Goal: Information Seeking & Learning: Understand process/instructions

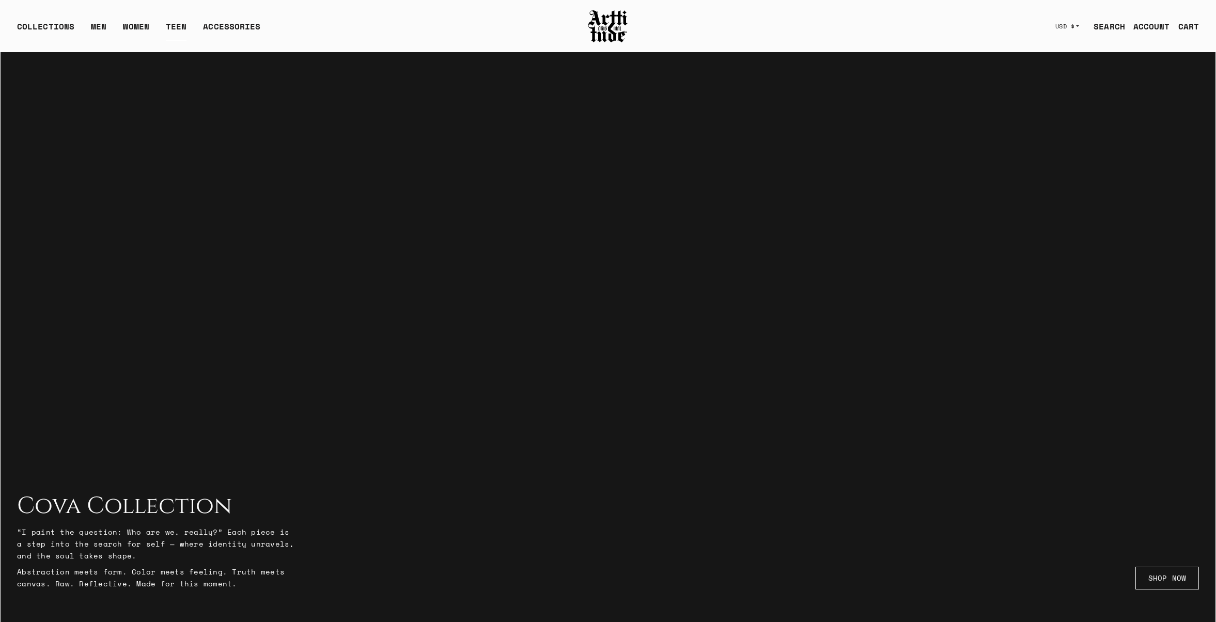
click at [177, 24] on link "TEEN" at bounding box center [176, 30] width 21 height 21
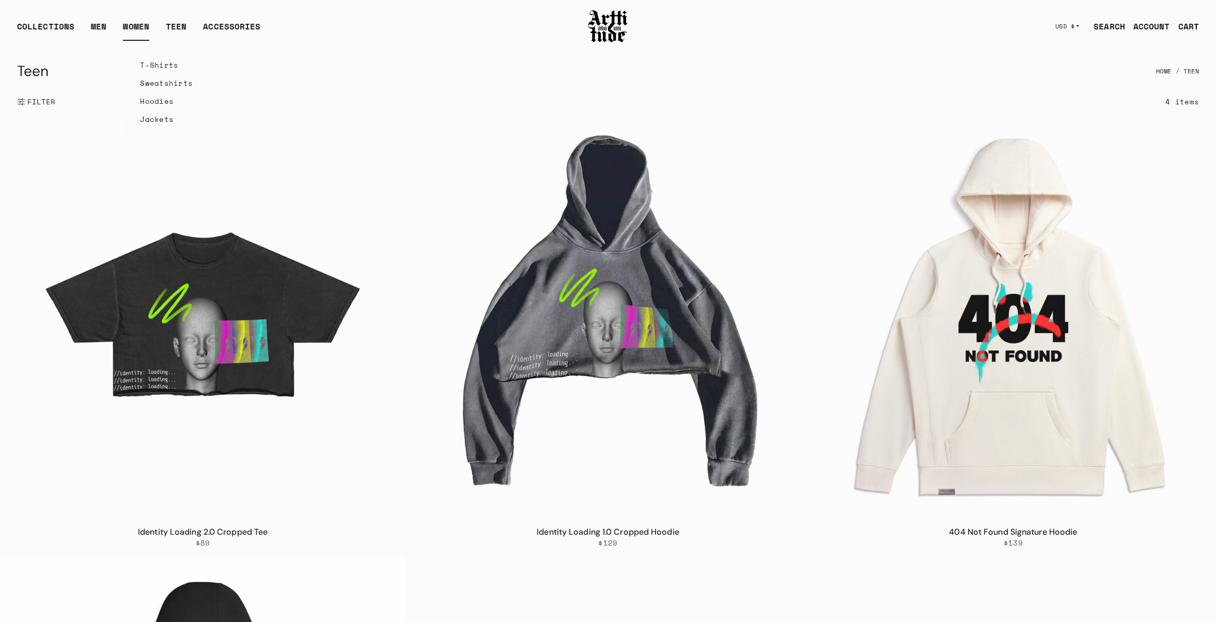
click at [138, 27] on link "WOMEN" at bounding box center [136, 30] width 26 height 21
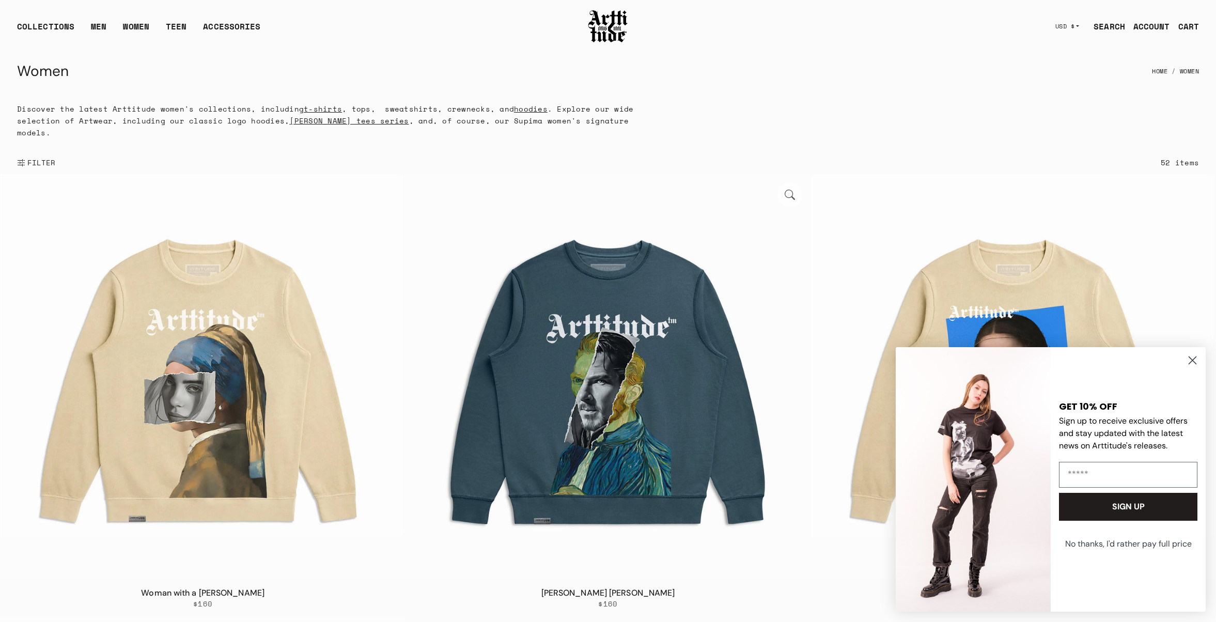
scroll to position [181, 0]
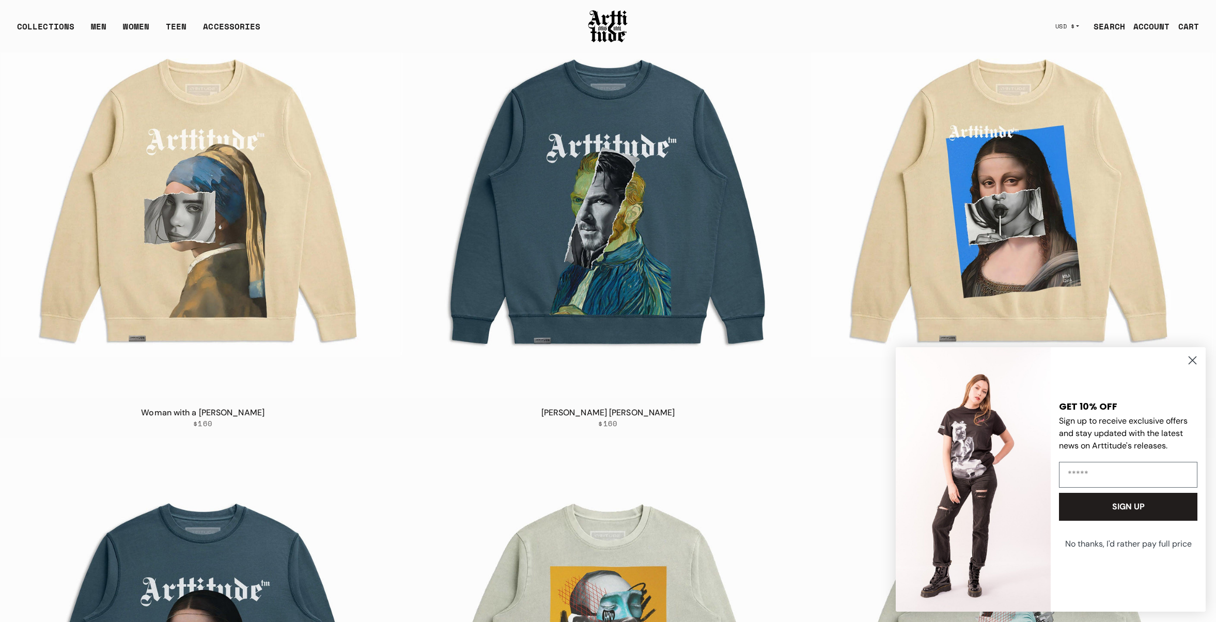
click at [1190, 360] on circle "Close dialog" at bounding box center [1192, 360] width 17 height 17
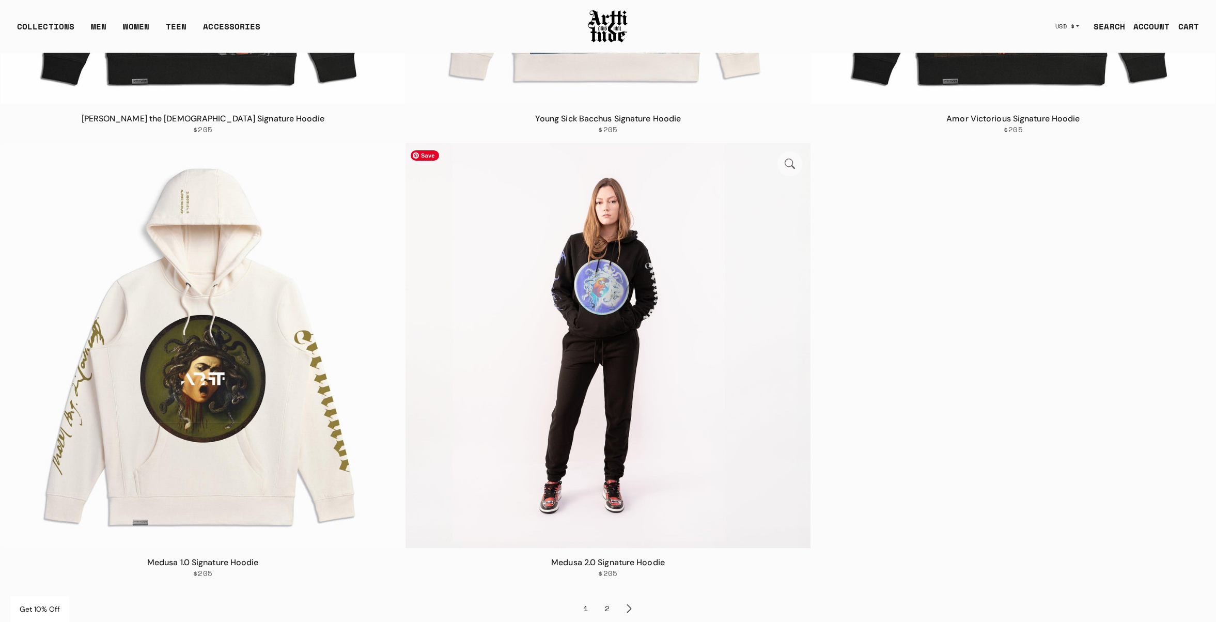
scroll to position [7330, 0]
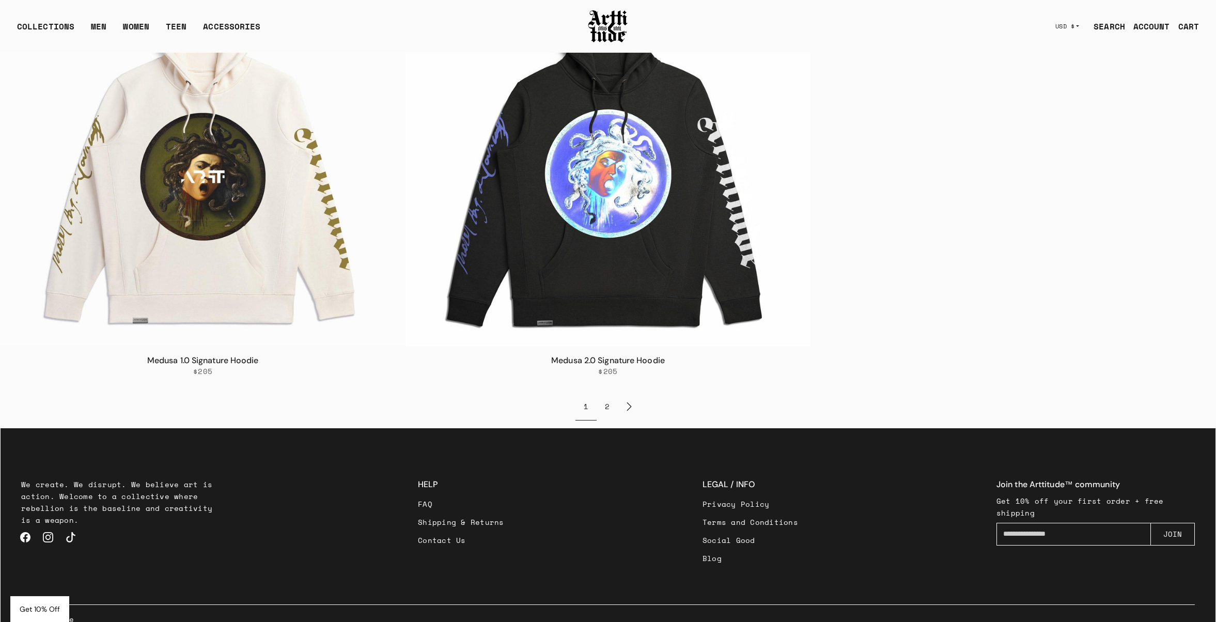
click at [631, 396] on link "Next page" at bounding box center [629, 406] width 23 height 27
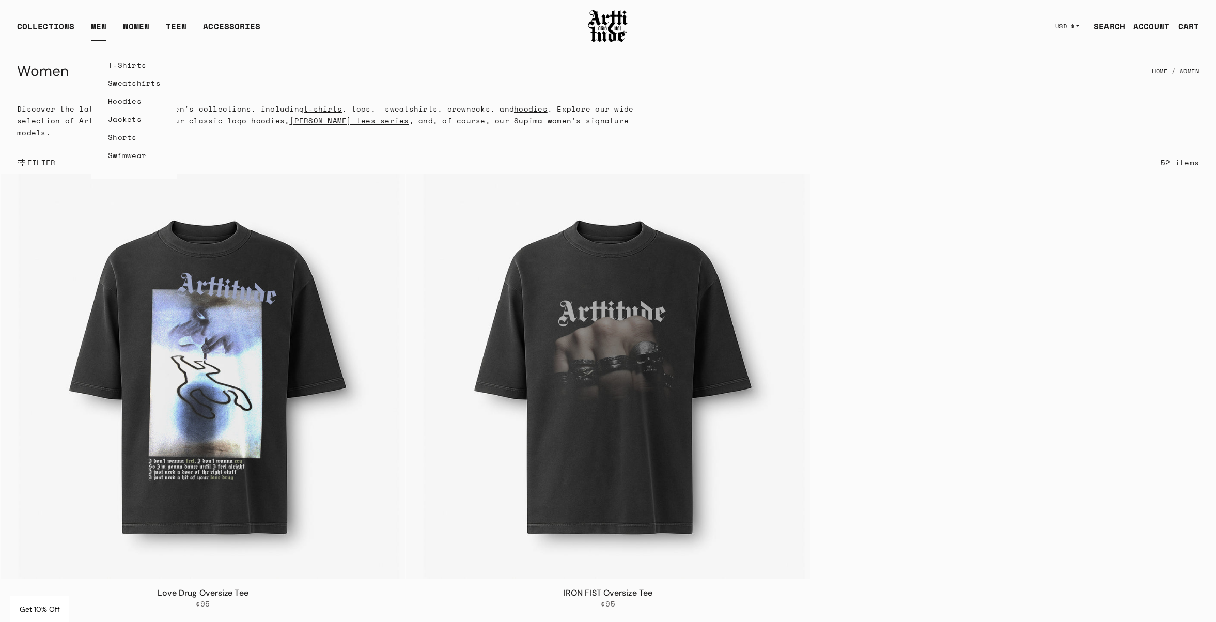
click at [104, 29] on link "MEN" at bounding box center [98, 30] width 15 height 21
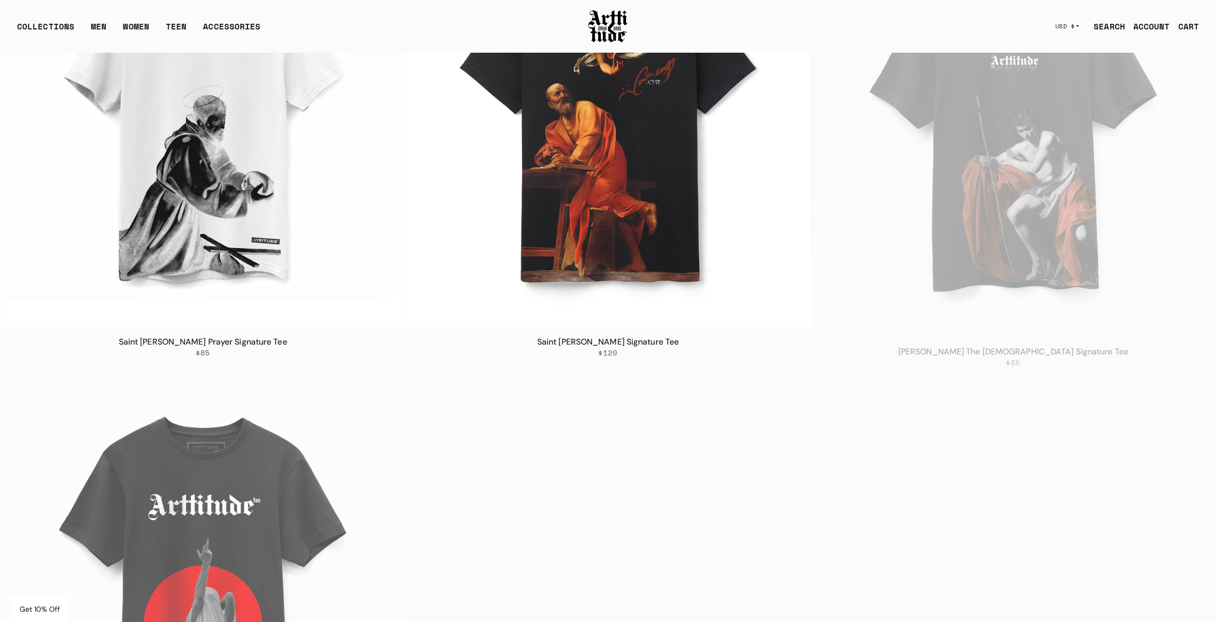
scroll to position [7330, 0]
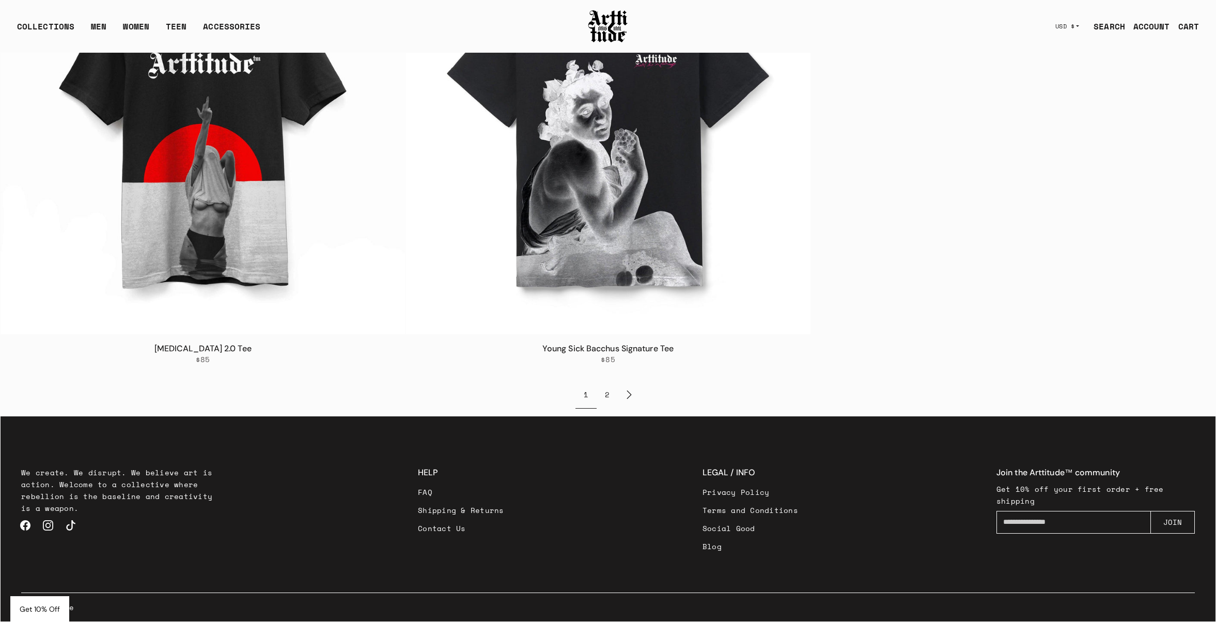
click at [48, 524] on link "Instagram" at bounding box center [48, 525] width 23 height 23
click at [429, 493] on link "FAQ" at bounding box center [461, 492] width 86 height 18
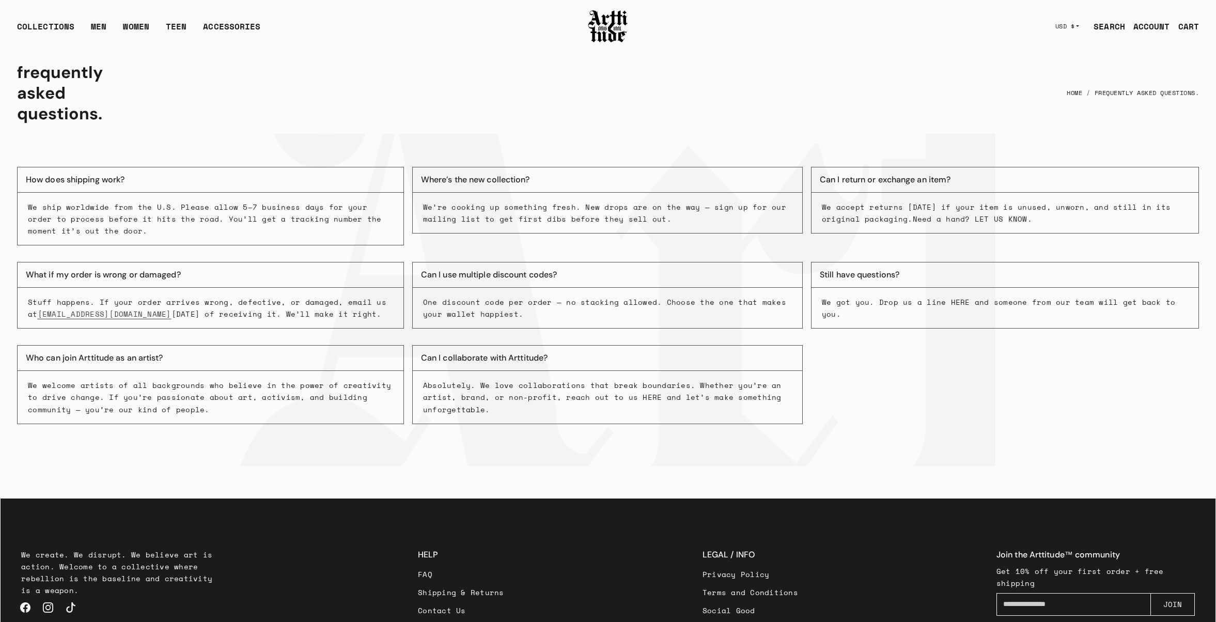
drag, startPoint x: 1128, startPoint y: 410, endPoint x: 174, endPoint y: 174, distance: 983.0
click at [177, 178] on div "How does shipping work? We ship worldwide from the U.S. Please allow 5–7 busine…" at bounding box center [608, 300] width 1215 height 332
click at [311, 104] on div "frequently asked questions. Home frequently asked questions." at bounding box center [608, 93] width 1182 height 68
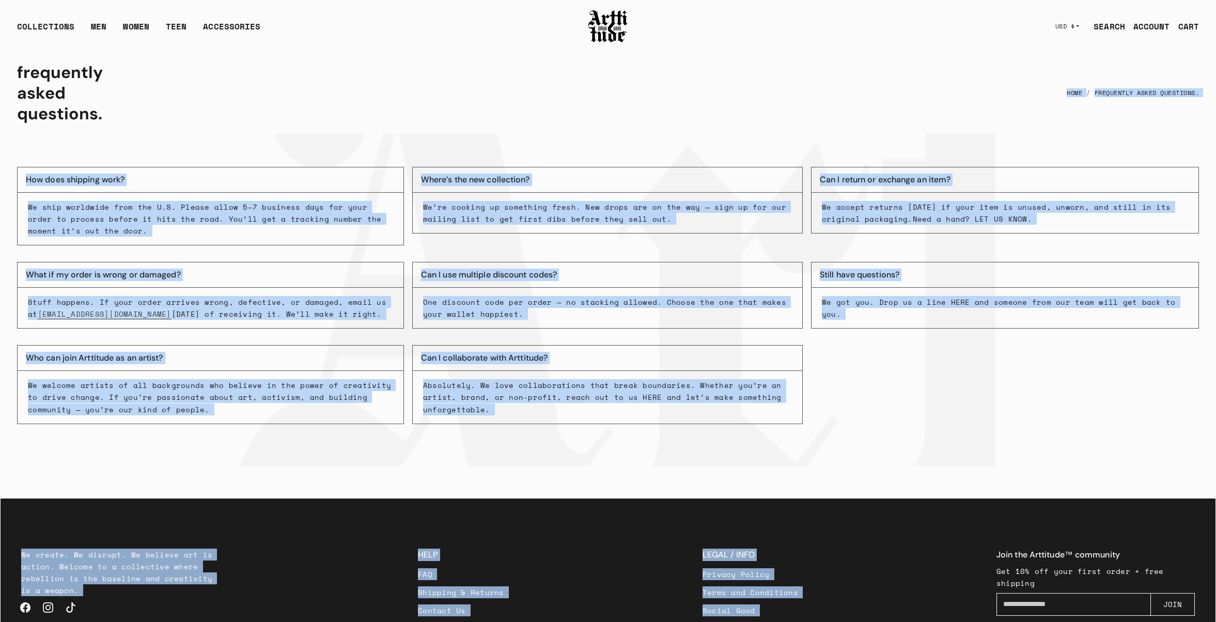
drag, startPoint x: 501, startPoint y: 296, endPoint x: 1086, endPoint y: 446, distance: 604.5
click at [1125, 465] on main "frequently asked questions. Home frequently asked questions. How does shipping …" at bounding box center [608, 259] width 1215 height 414
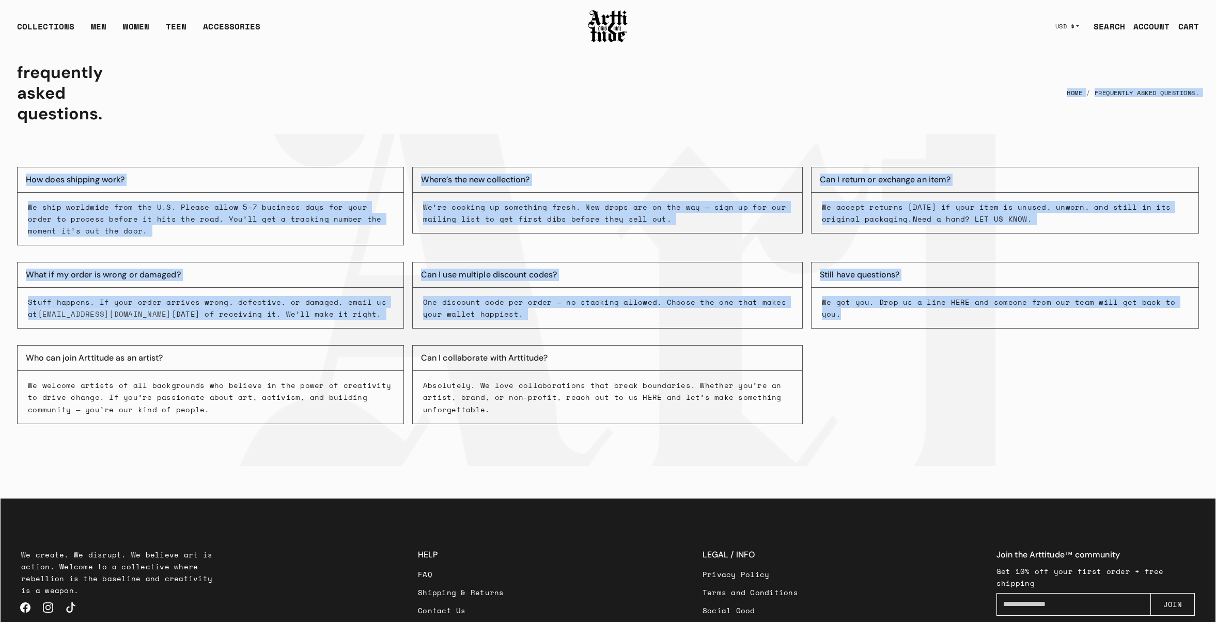
click at [1075, 397] on div "How does shipping work? We ship worldwide from the U.S. Please allow 5–7 busine…" at bounding box center [608, 300] width 1215 height 332
drag, startPoint x: 1041, startPoint y: 433, endPoint x: 354, endPoint y: 173, distance: 734.3
click at [354, 173] on div "How does shipping work? We ship worldwide from the U.S. Please allow 5–7 busine…" at bounding box center [608, 300] width 1215 height 332
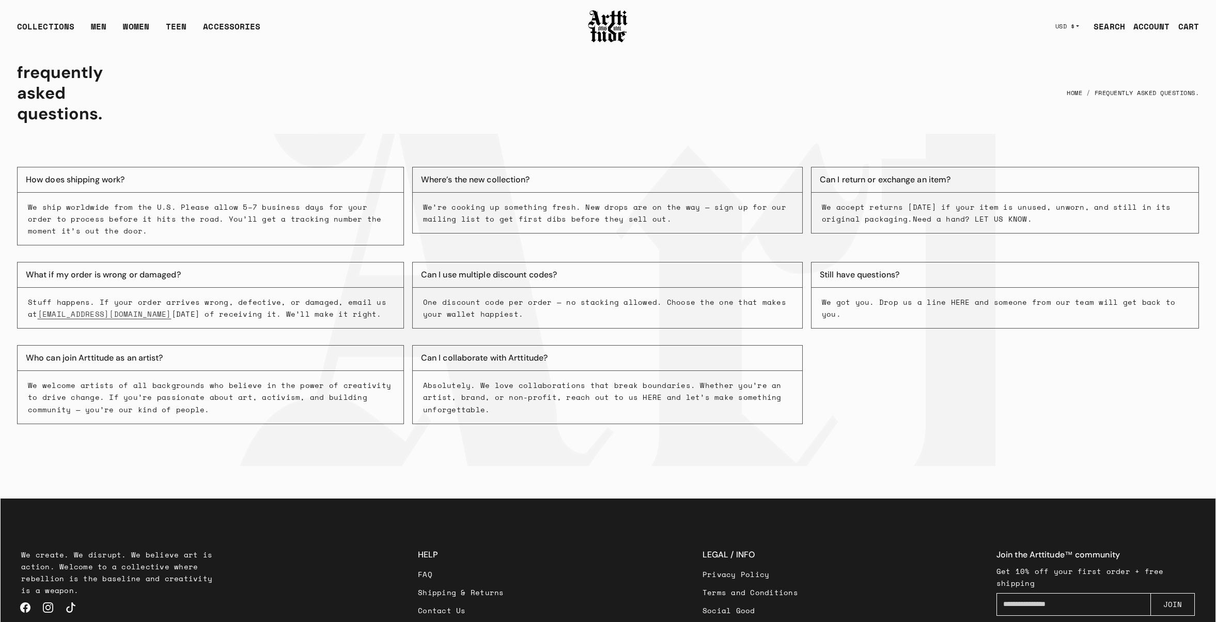
click at [475, 138] on div "How does shipping work? We ship worldwide from the U.S. Please allow 5–7 busine…" at bounding box center [608, 300] width 1215 height 332
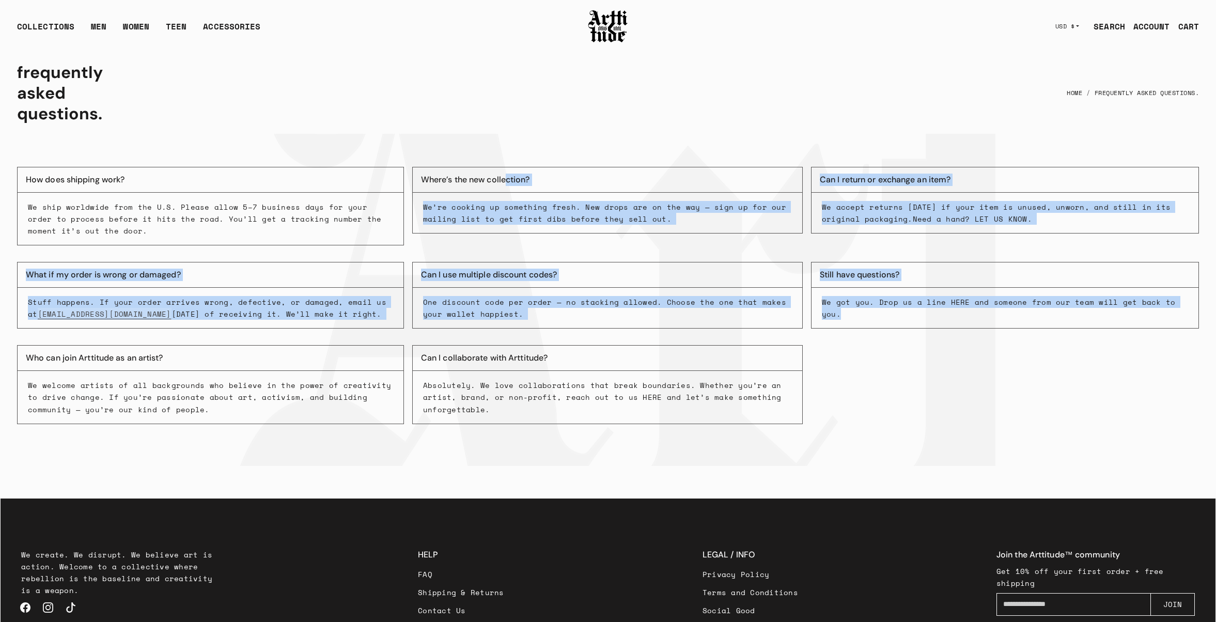
drag, startPoint x: 475, startPoint y: 138, endPoint x: 1152, endPoint y: 409, distance: 728.3
click at [1152, 409] on div "How does shipping work? We ship worldwide from the U.S. Please allow 5–7 busine…" at bounding box center [608, 300] width 1215 height 332
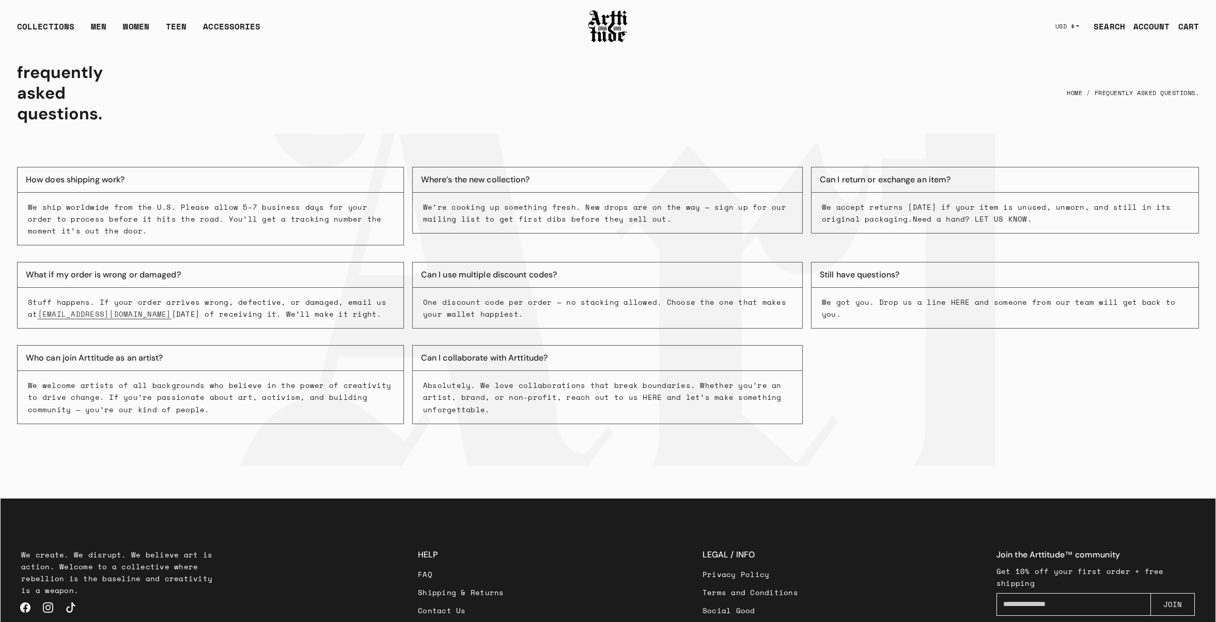
click at [1046, 396] on div "How does shipping work? We ship worldwide from the U.S. Please allow 5–7 busine…" at bounding box center [608, 300] width 1215 height 332
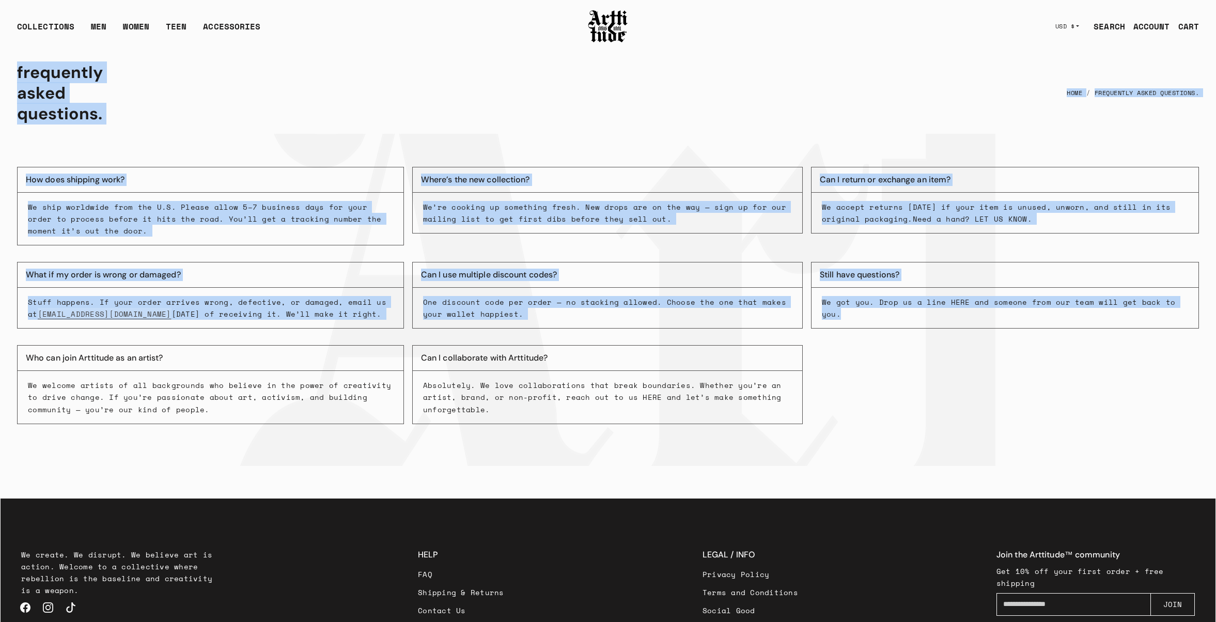
drag, startPoint x: 1184, startPoint y: 416, endPoint x: 235, endPoint y: 57, distance: 1014.4
click at [235, 57] on main "frequently asked questions. Home frequently asked questions. How does shipping …" at bounding box center [608, 259] width 1215 height 414
click at [771, 183] on button "Where’s the new collection?" at bounding box center [607, 180] width 391 height 26
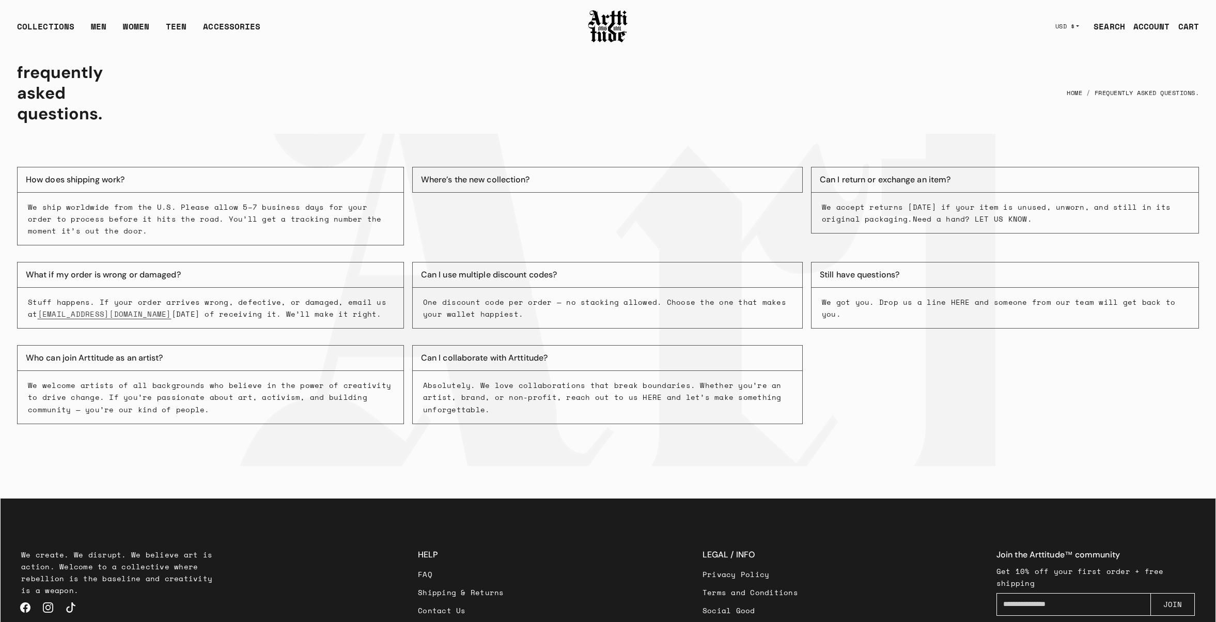
click at [238, 72] on div "frequently asked questions. Home frequently asked questions." at bounding box center [608, 93] width 1182 height 68
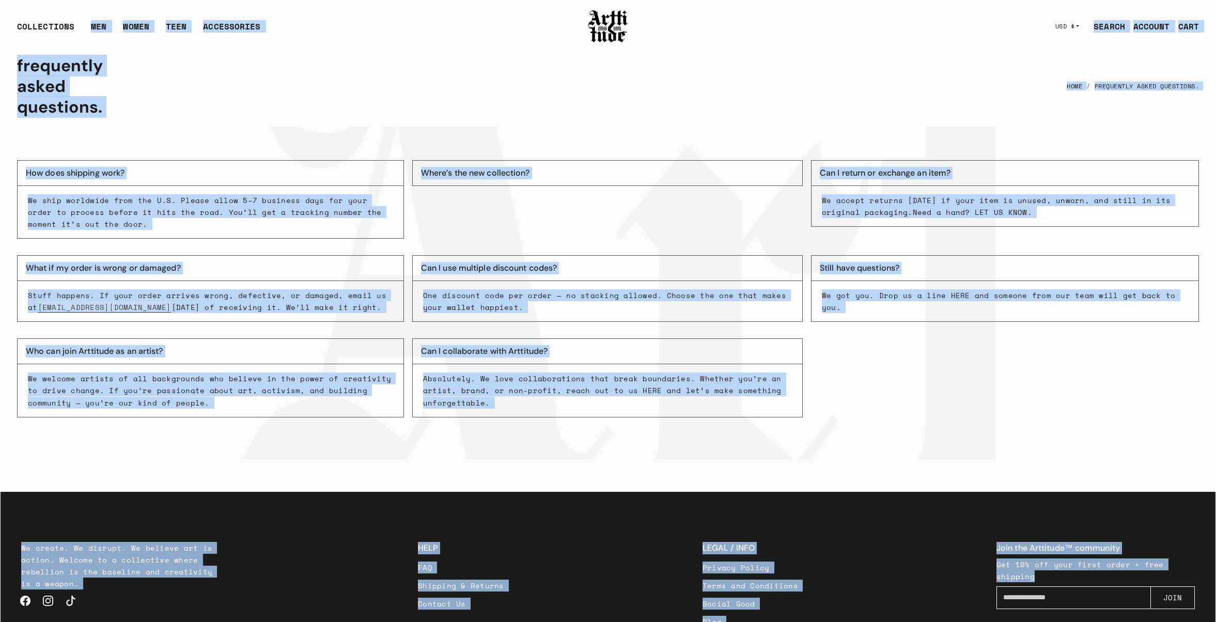
scroll to position [21, 0]
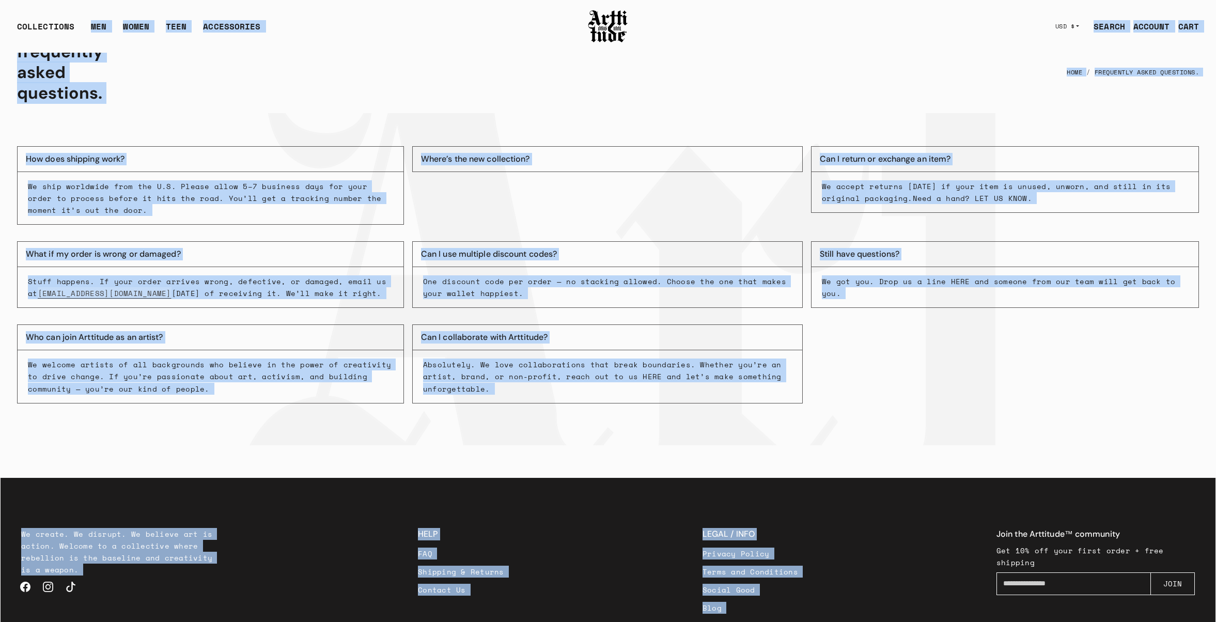
drag, startPoint x: 3, startPoint y: 52, endPoint x: 1127, endPoint y: 449, distance: 1192.3
click at [1126, 451] on body "x by Timesact" at bounding box center [608, 331] width 1216 height 705
click at [1099, 401] on div "How does shipping work? We ship worldwide from the U.S. Please allow 5–7 busine…" at bounding box center [608, 279] width 1215 height 332
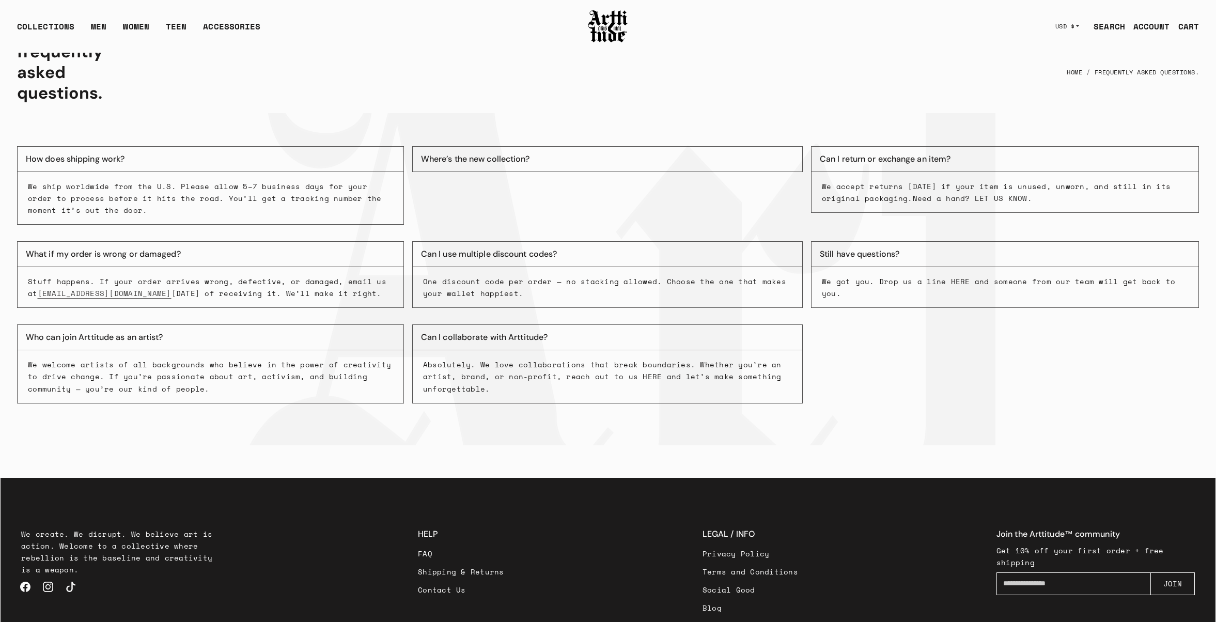
drag, startPoint x: 449, startPoint y: 346, endPoint x: 703, endPoint y: 418, distance: 263.6
click at [703, 418] on div "How does shipping work? We ship worldwide from the U.S. Please allow 5–7 busine…" at bounding box center [608, 279] width 1215 height 332
click at [704, 415] on div "How does shipping work? We ship worldwide from the U.S. Please allow 5–7 busine…" at bounding box center [608, 279] width 1215 height 332
drag, startPoint x: 734, startPoint y: 401, endPoint x: 513, endPoint y: 341, distance: 229.1
click at [507, 341] on div "How does shipping work? We ship worldwide from the U.S. Please allow 5–7 busine…" at bounding box center [608, 279] width 1215 height 332
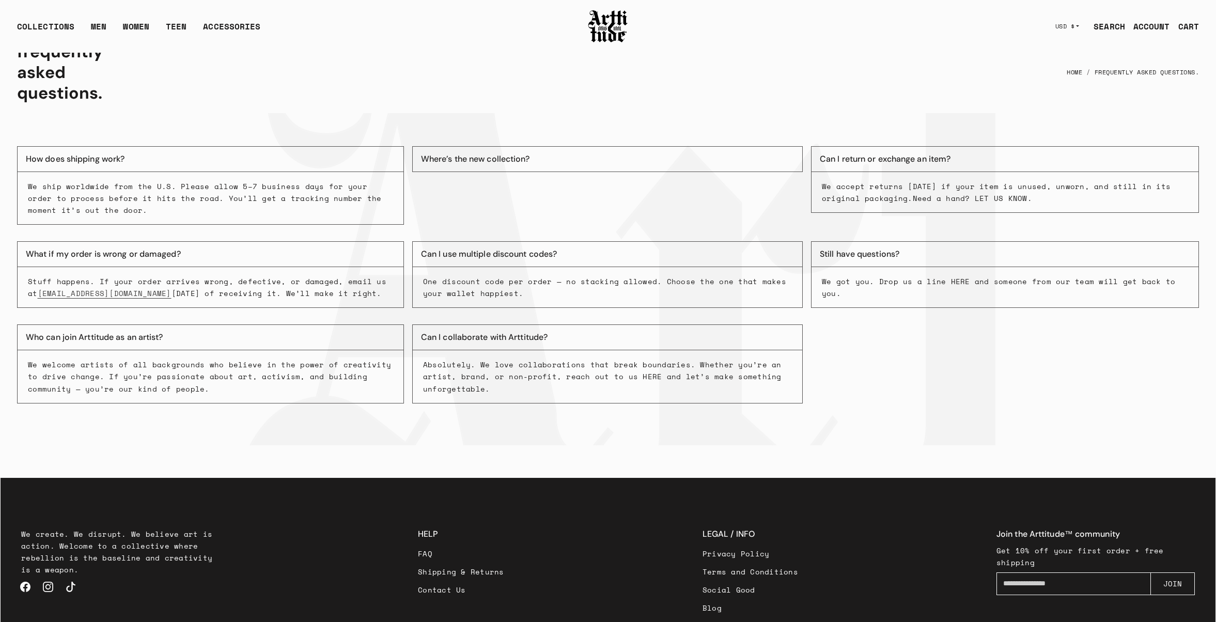
click at [830, 407] on div "How does shipping work? We ship worldwide from the U.S. Please allow 5–7 busine…" at bounding box center [608, 279] width 1215 height 332
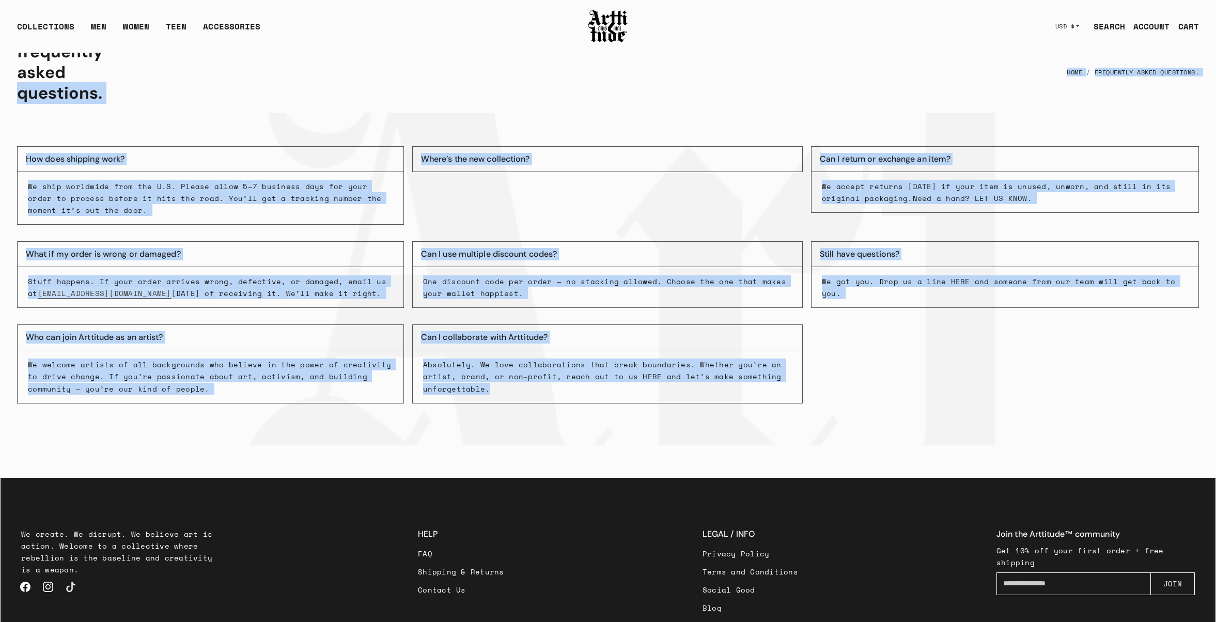
drag, startPoint x: 795, startPoint y: 444, endPoint x: 314, endPoint y: 66, distance: 612.3
click at [310, 65] on main "frequently asked questions. Home frequently asked questions. How does shipping …" at bounding box center [608, 239] width 1215 height 414
click at [971, 388] on div "How does shipping work? We ship worldwide from the U.S. Please allow 5–7 busine…" at bounding box center [608, 279] width 1215 height 332
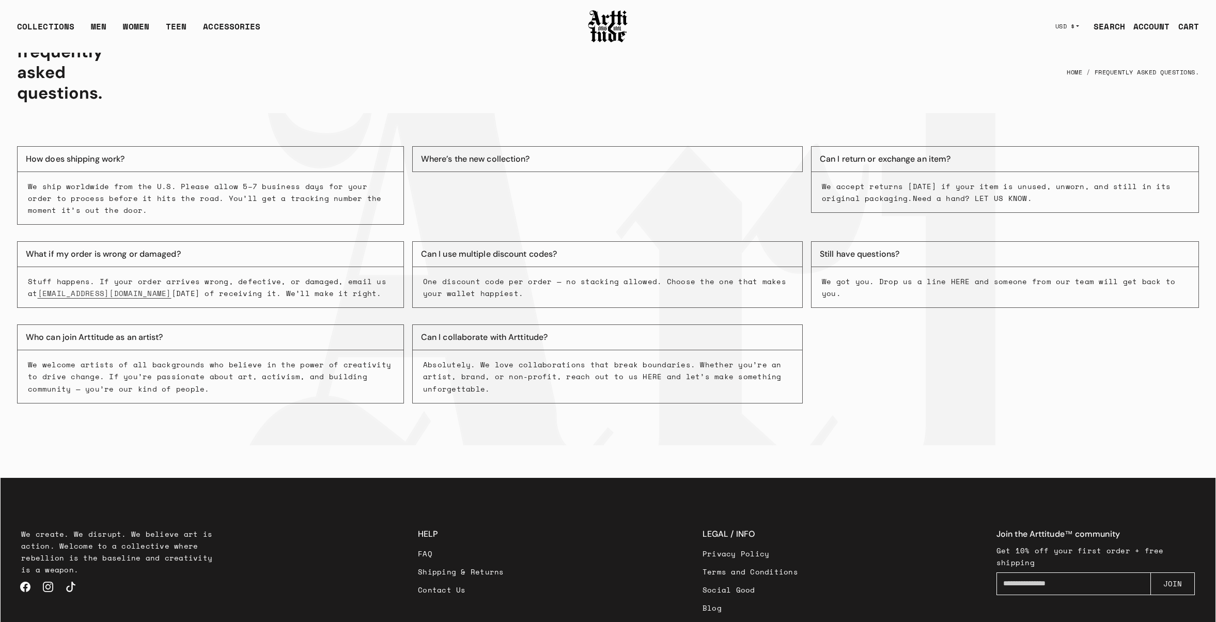
scroll to position [0, 0]
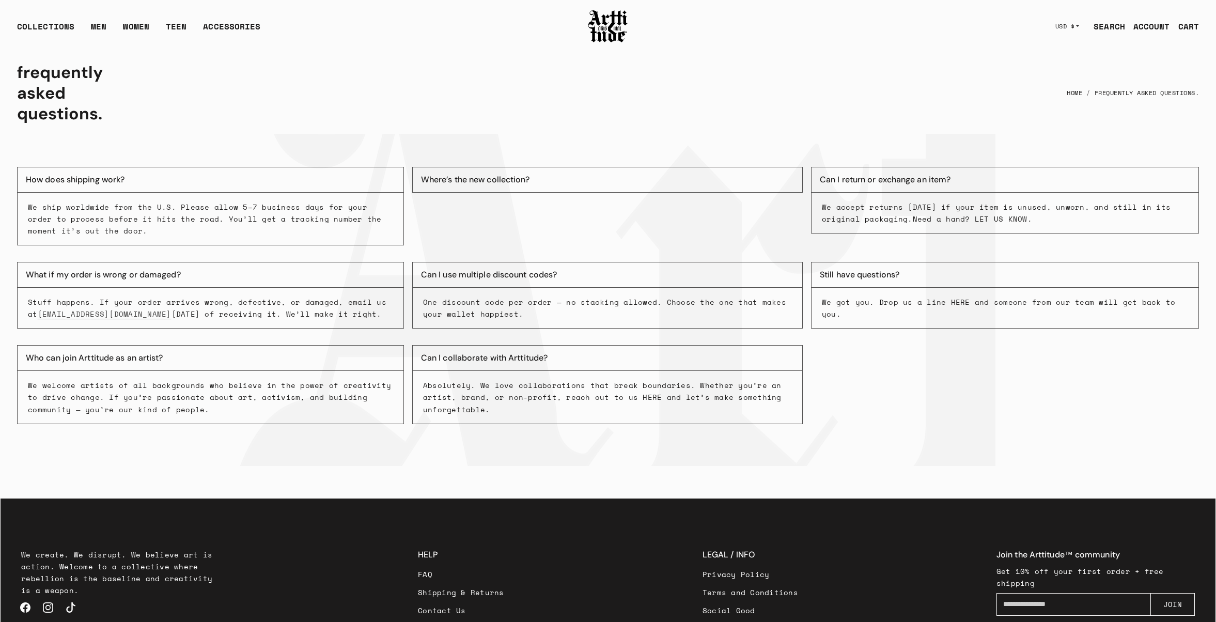
click at [596, 23] on img at bounding box center [607, 26] width 41 height 35
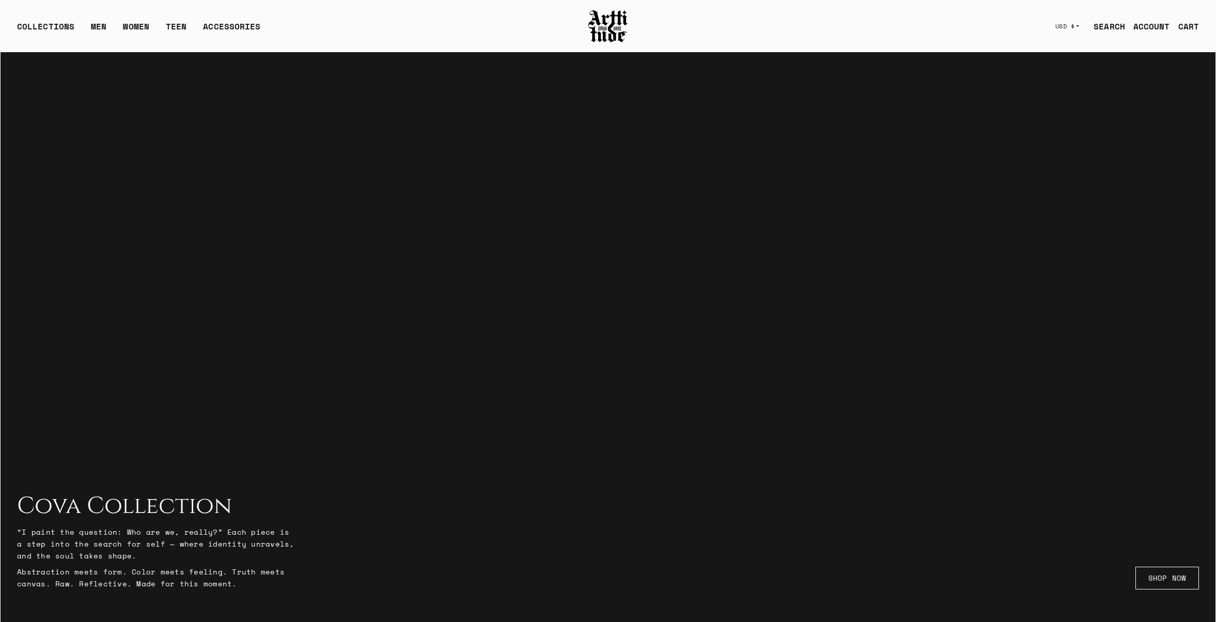
click at [616, 26] on img at bounding box center [607, 26] width 41 height 35
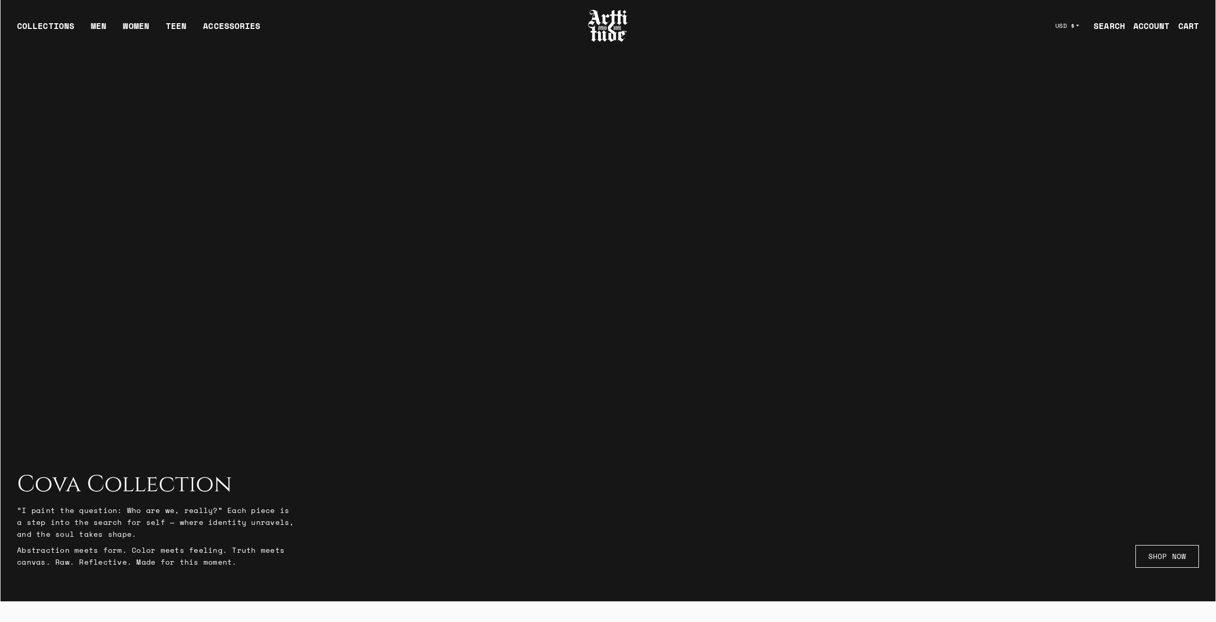
scroll to position [128, 0]
